Goal: Task Accomplishment & Management: Complete application form

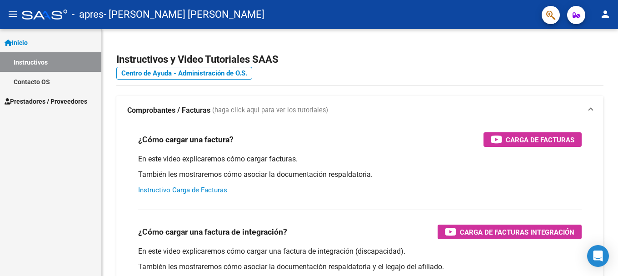
click at [45, 63] on link "Instructivos" at bounding box center [50, 62] width 101 height 20
click at [59, 99] on span "Prestadores / Proveedores" at bounding box center [46, 101] width 83 height 10
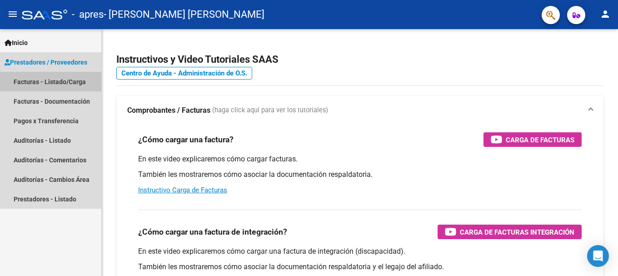
click at [70, 84] on link "Facturas - Listado/Carga" at bounding box center [50, 82] width 101 height 20
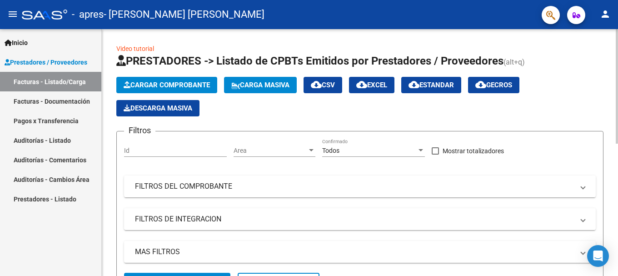
click at [161, 85] on span "Cargar Comprobante" at bounding box center [167, 85] width 86 height 8
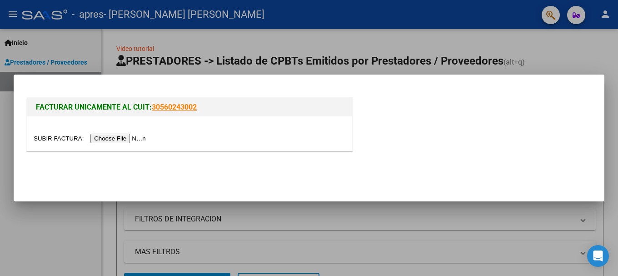
click at [120, 137] on input "file" at bounding box center [91, 139] width 115 height 10
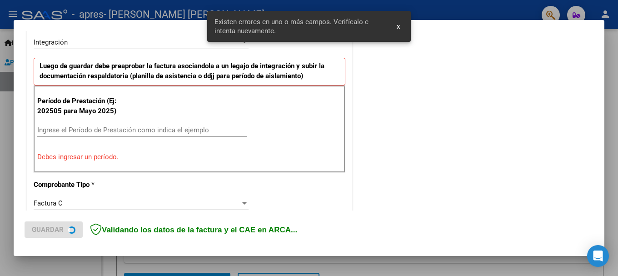
scroll to position [227, 0]
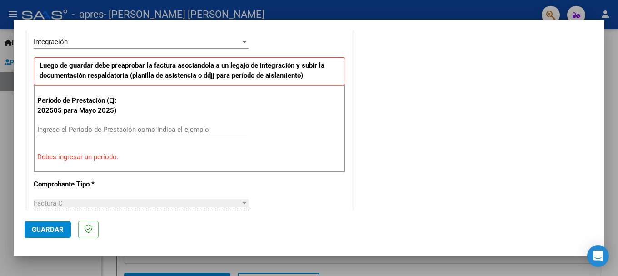
click at [164, 127] on input "Ingrese el Período de Prestación como indica el ejemplo" at bounding box center [142, 129] width 210 height 8
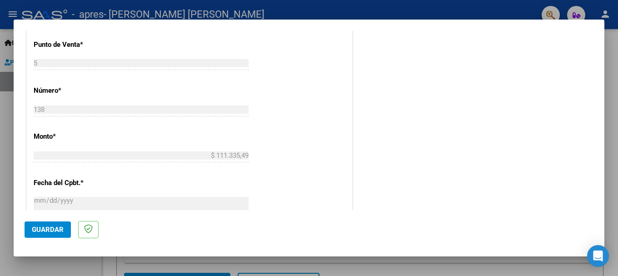
scroll to position [409, 0]
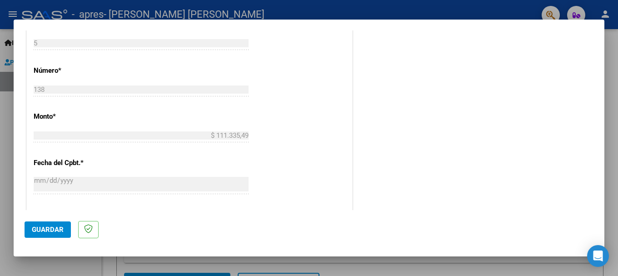
type input "202509"
click at [51, 231] on span "Guardar" at bounding box center [48, 229] width 32 height 8
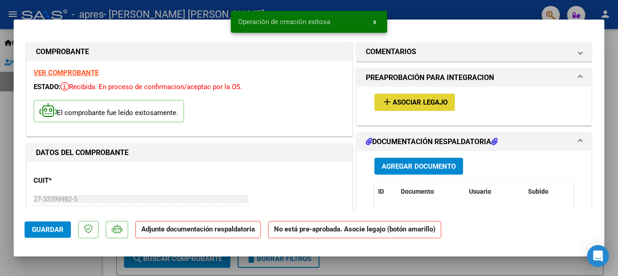
click at [402, 99] on span "Asociar Legajo" at bounding box center [420, 103] width 55 height 8
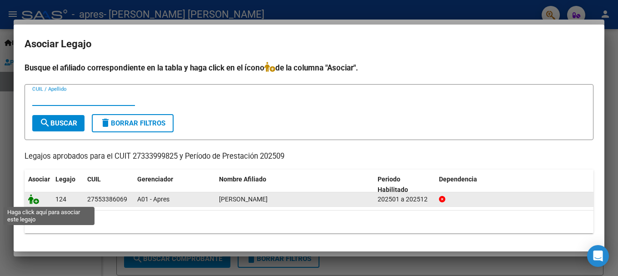
click at [35, 201] on icon at bounding box center [33, 199] width 11 height 10
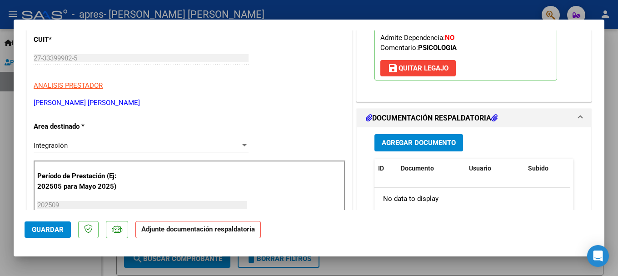
scroll to position [182, 0]
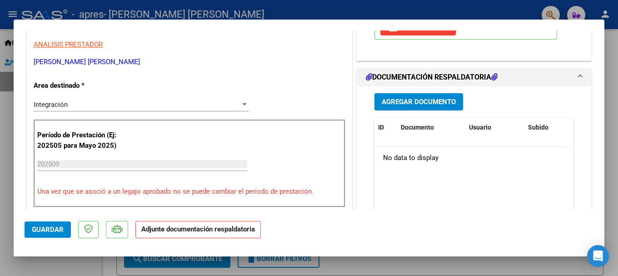
click at [427, 106] on span "Agregar Documento" at bounding box center [419, 102] width 74 height 8
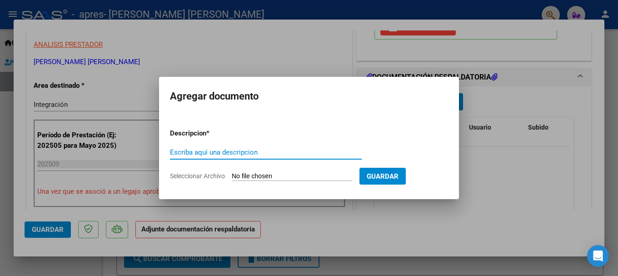
click at [211, 174] on span "Seleccionar Archivo" at bounding box center [197, 175] width 55 height 7
click at [232, 174] on input "Seleccionar Archivo" at bounding box center [292, 176] width 120 height 9
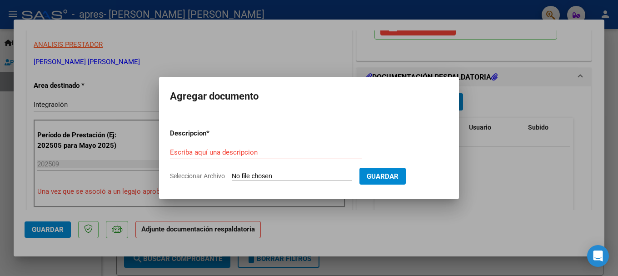
click at [204, 175] on span "Seleccionar Archivo" at bounding box center [197, 175] width 55 height 7
click at [232, 175] on input "Seleccionar Archivo" at bounding box center [292, 176] width 120 height 9
type input "C:\fakepath\Asistencia Reina.jpeg"
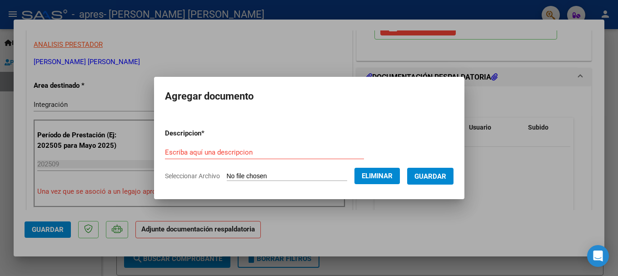
click at [435, 177] on span "Guardar" at bounding box center [431, 176] width 32 height 8
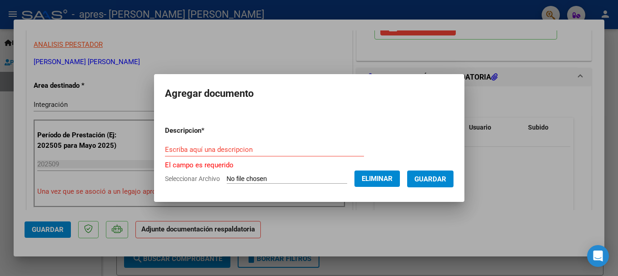
click at [222, 149] on input "Escriba aquí una descripcion" at bounding box center [264, 149] width 199 height 8
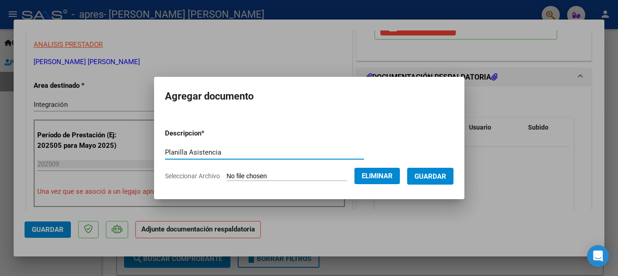
type input "Planilla Asistencia"
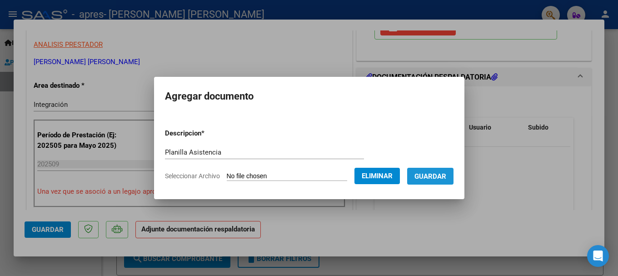
click at [440, 180] on span "Guardar" at bounding box center [431, 176] width 32 height 8
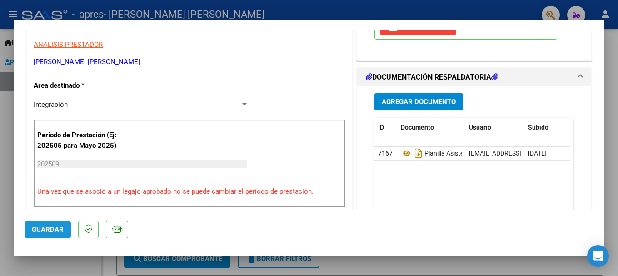
click at [54, 232] on span "Guardar" at bounding box center [48, 229] width 32 height 8
click at [8, 155] on div at bounding box center [309, 138] width 618 height 276
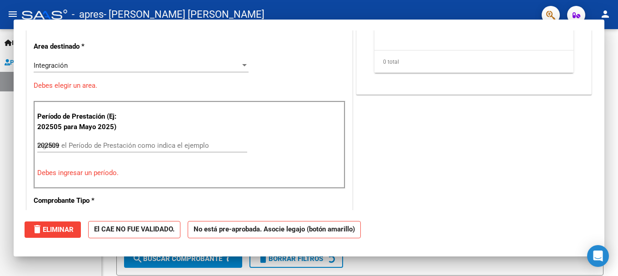
type input "$ 0,00"
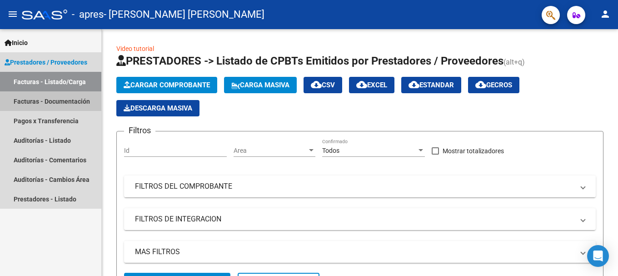
click at [67, 101] on link "Facturas - Documentación" at bounding box center [50, 101] width 101 height 20
